Goal: Browse casually

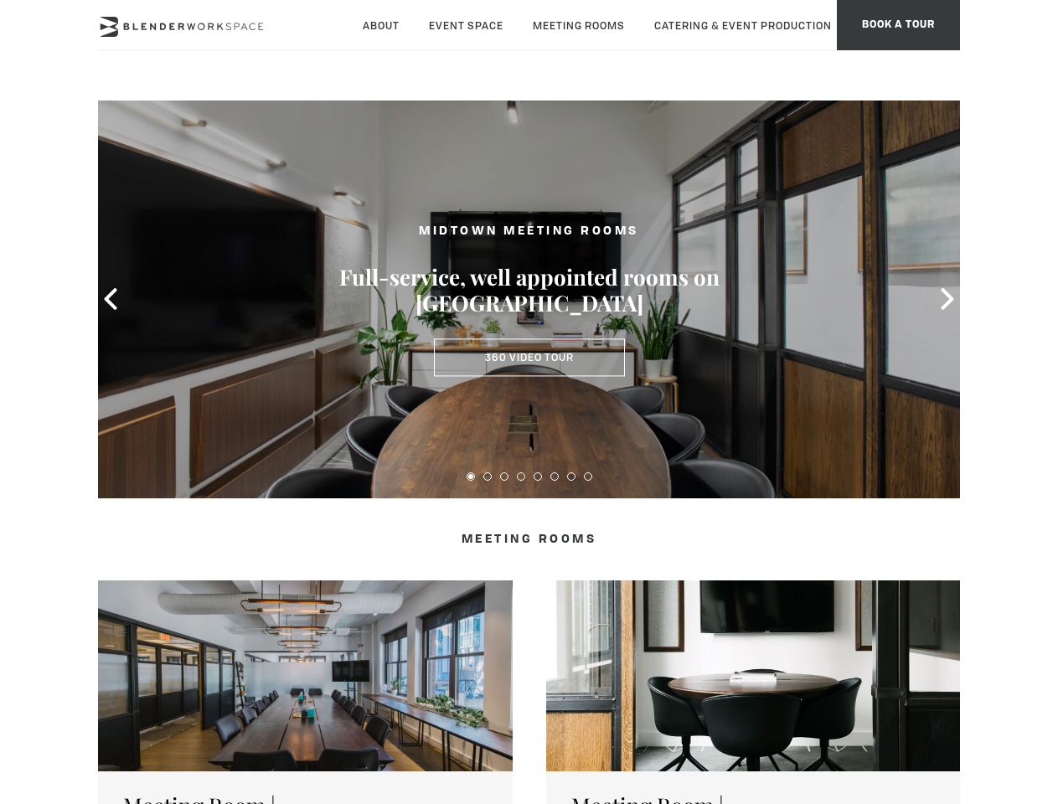
click at [111, 299] on icon at bounding box center [111, 299] width 22 height 22
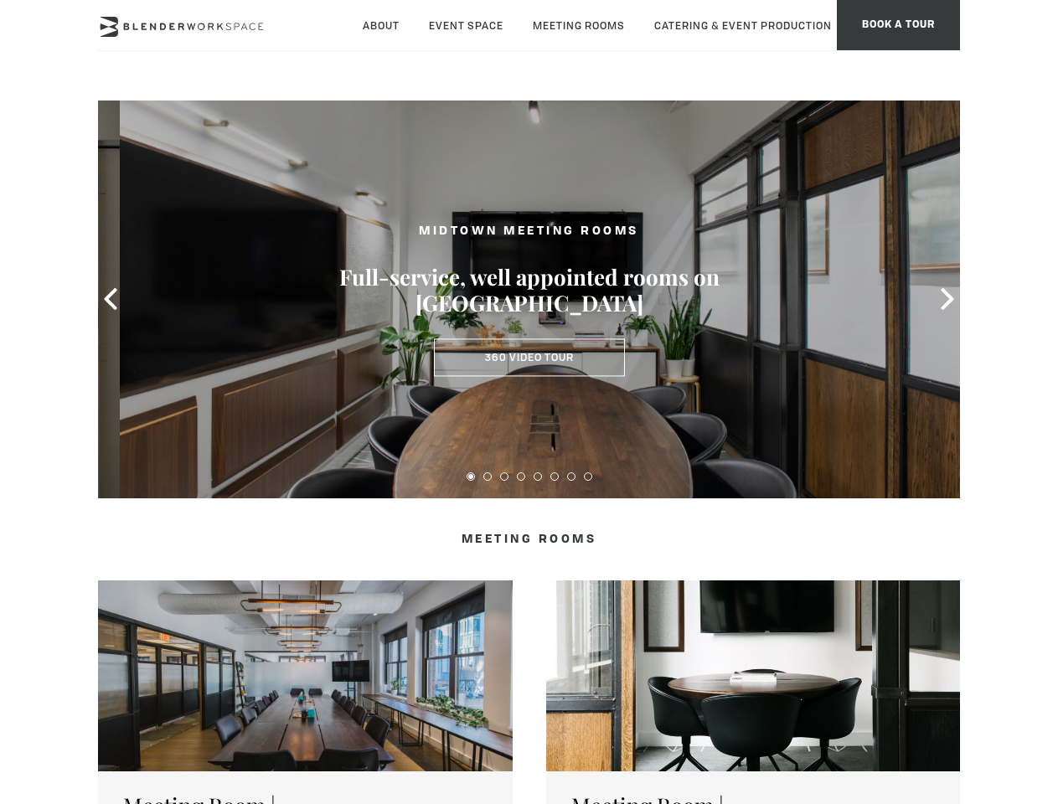
click at [948, 299] on icon at bounding box center [948, 299] width 22 height 22
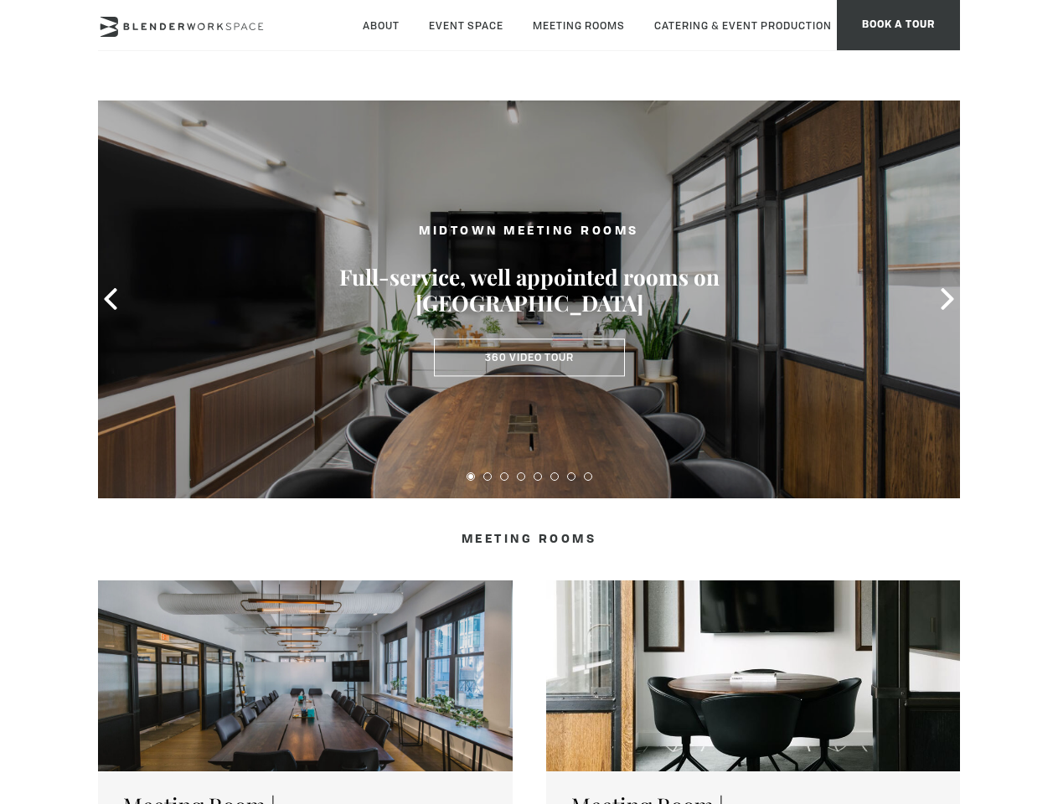
click at [471, 477] on button at bounding box center [471, 477] width 8 height 8
click at [488, 477] on button at bounding box center [488, 477] width 8 height 8
click at [504, 477] on button at bounding box center [504, 477] width 8 height 8
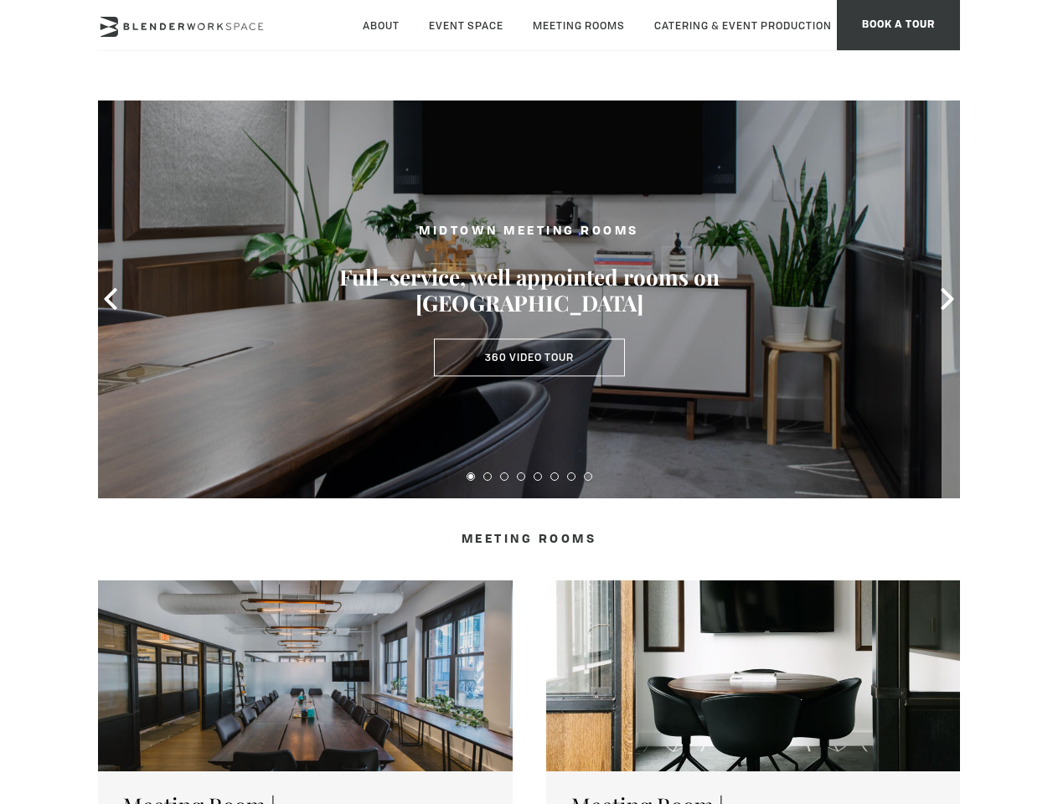
click at [521, 477] on button at bounding box center [521, 477] width 8 height 8
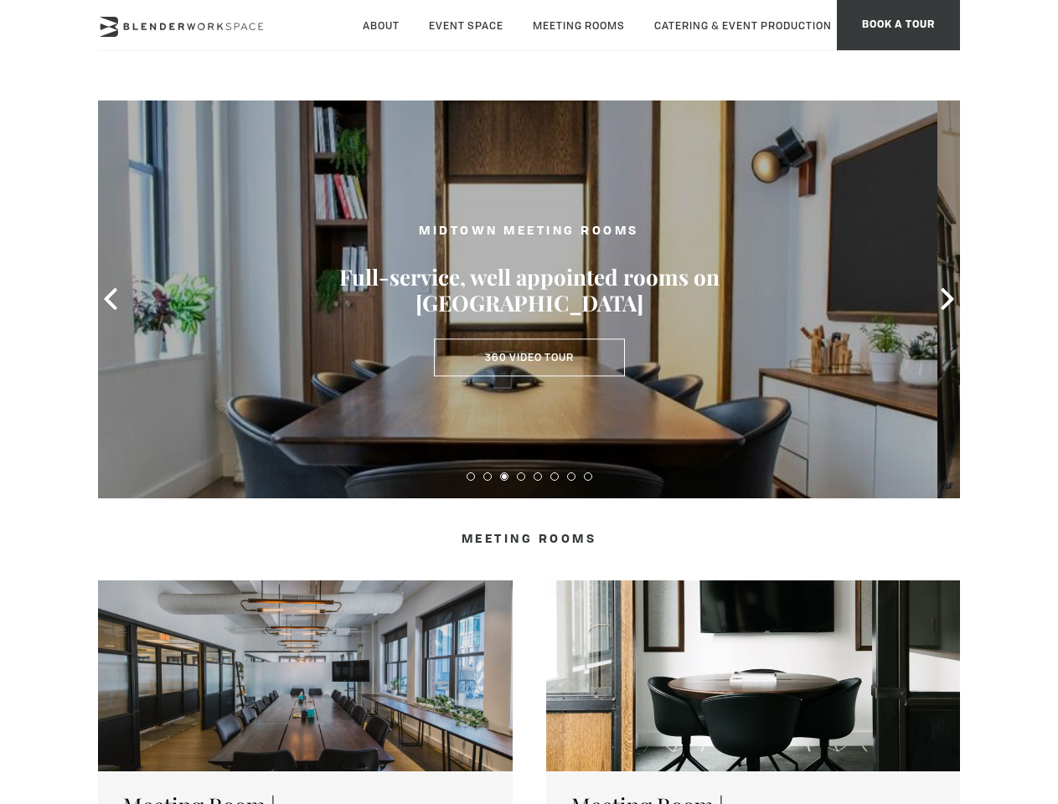
click at [538, 477] on button at bounding box center [538, 477] width 8 height 8
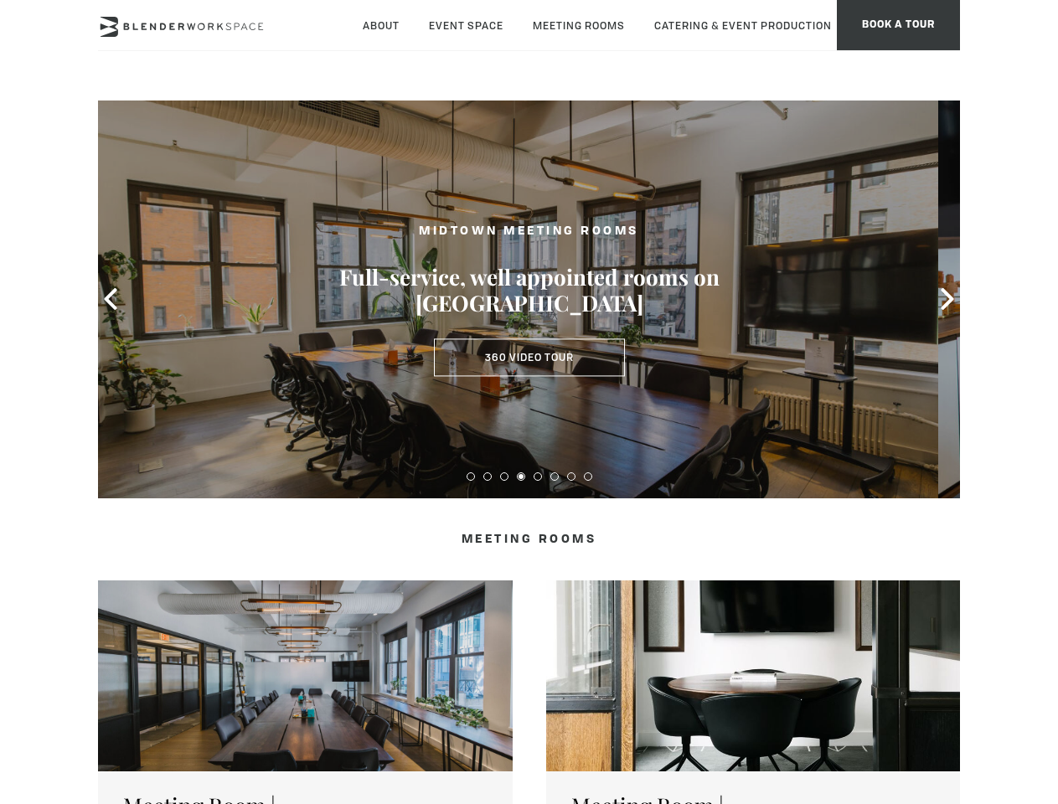
click at [555, 477] on button at bounding box center [555, 477] width 8 height 8
